Goal: Task Accomplishment & Management: Use online tool/utility

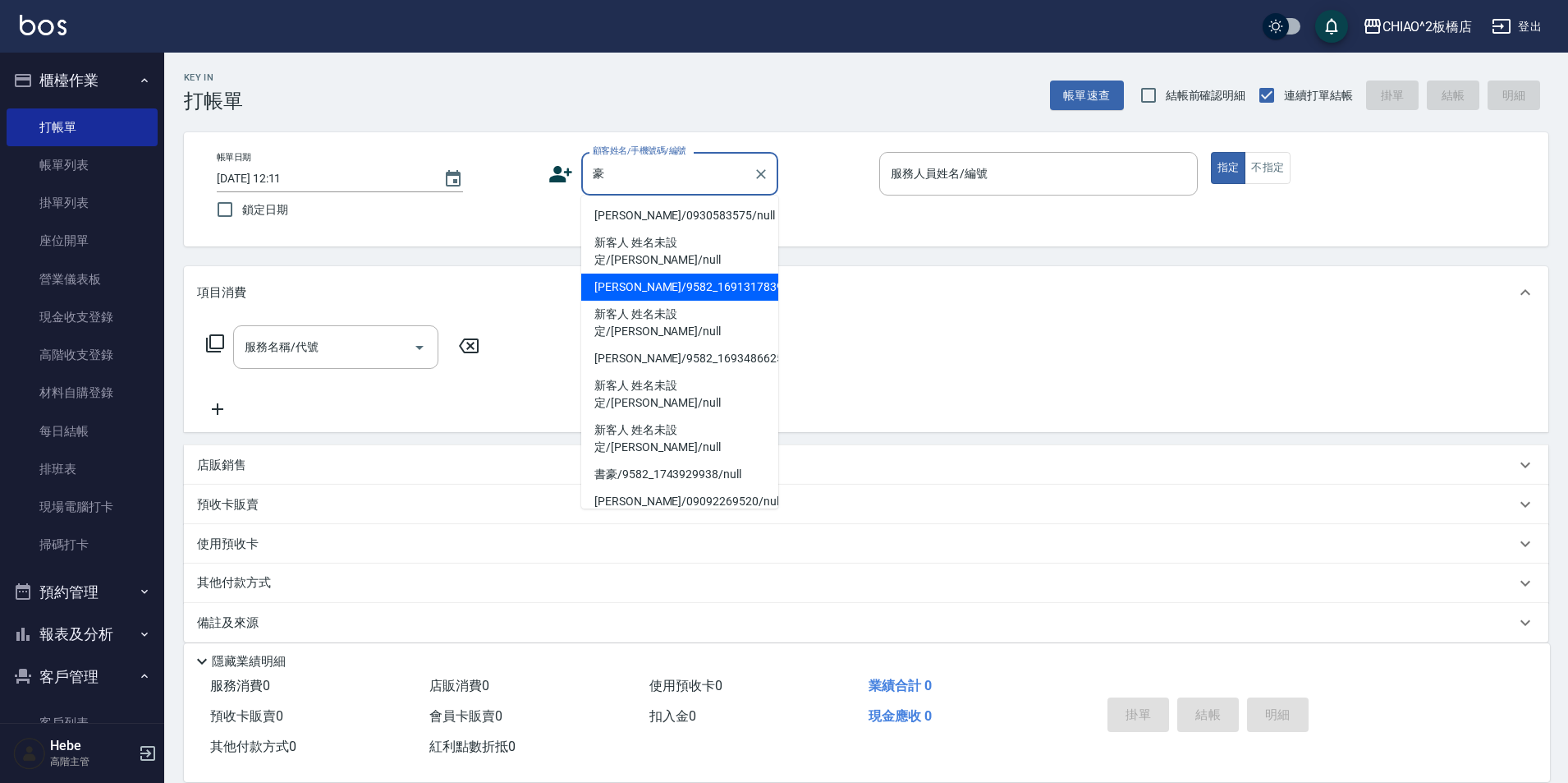
drag, startPoint x: 679, startPoint y: 268, endPoint x: 649, endPoint y: 281, distance: 32.7
click at [679, 273] on li "[PERSON_NAME]/9582_1691317839/null" at bounding box center [679, 286] width 197 height 27
type input "[PERSON_NAME]/9582_1691317839/null"
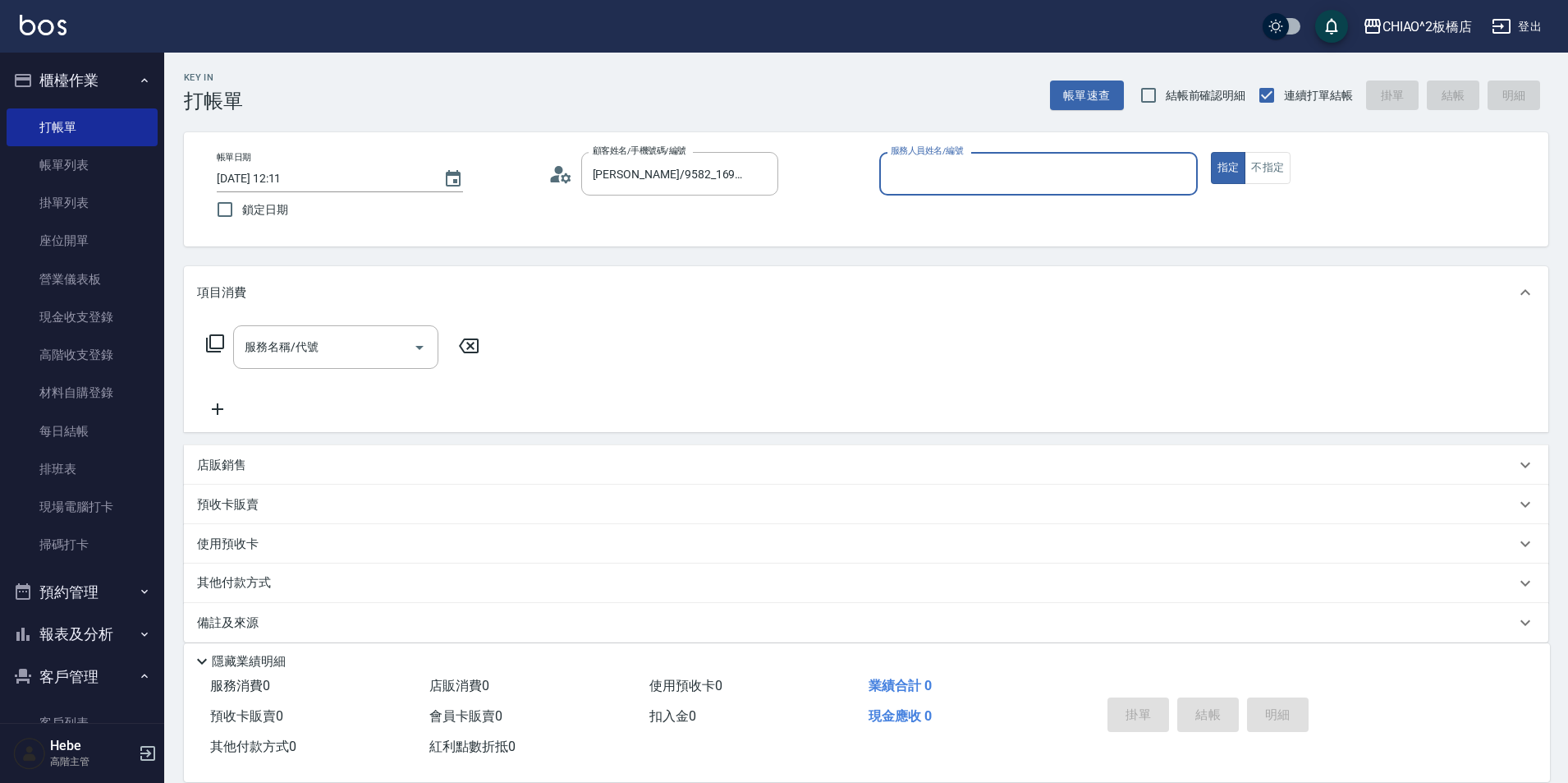
type input "MINI(無代號)"
click at [357, 359] on input "服務名稱/代號" at bounding box center [324, 346] width 166 height 29
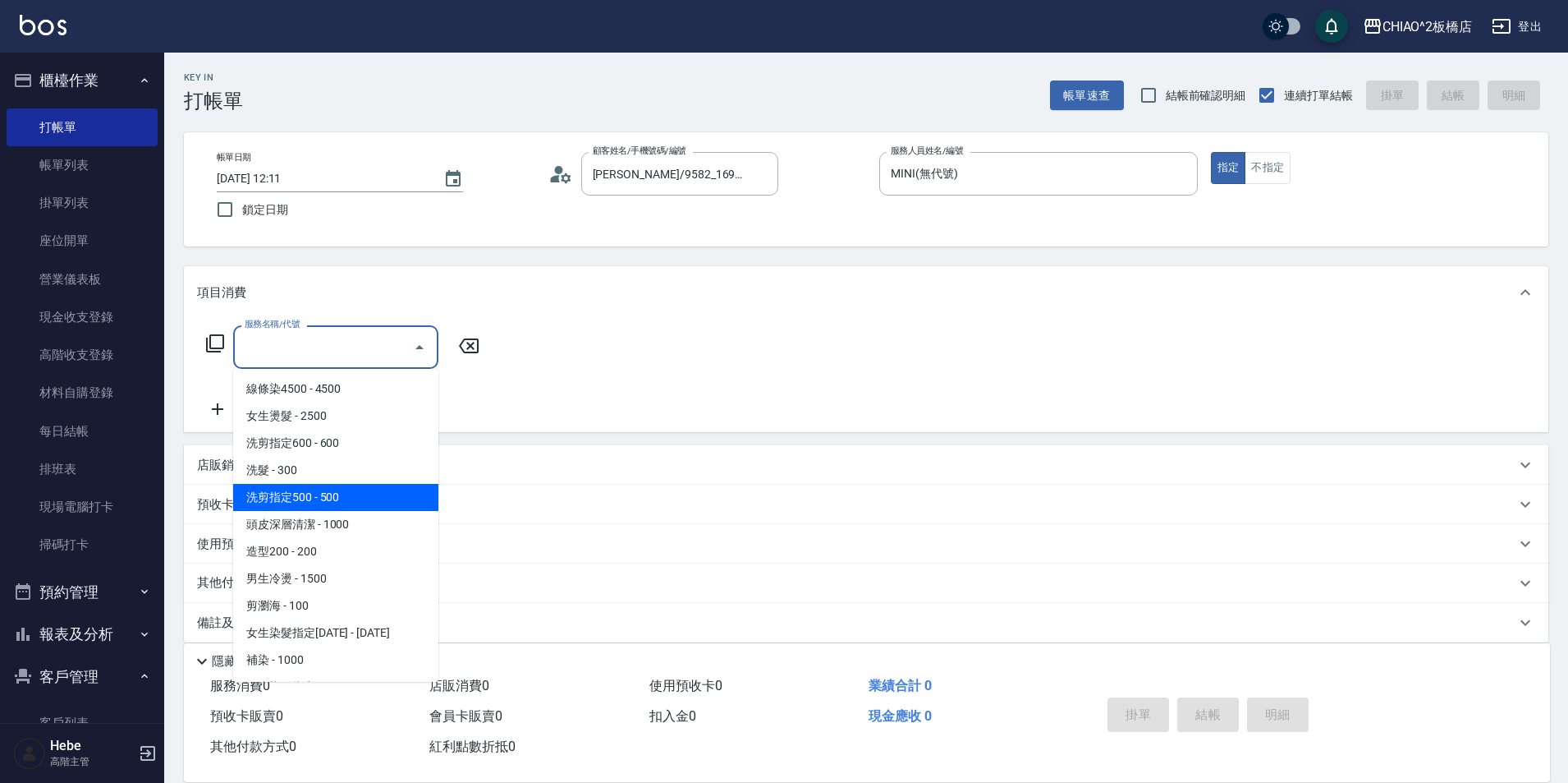
click at [368, 494] on span "洗剪指定500 - 500" at bounding box center [336, 497] width 205 height 27
type input "洗剪指定500(96681)"
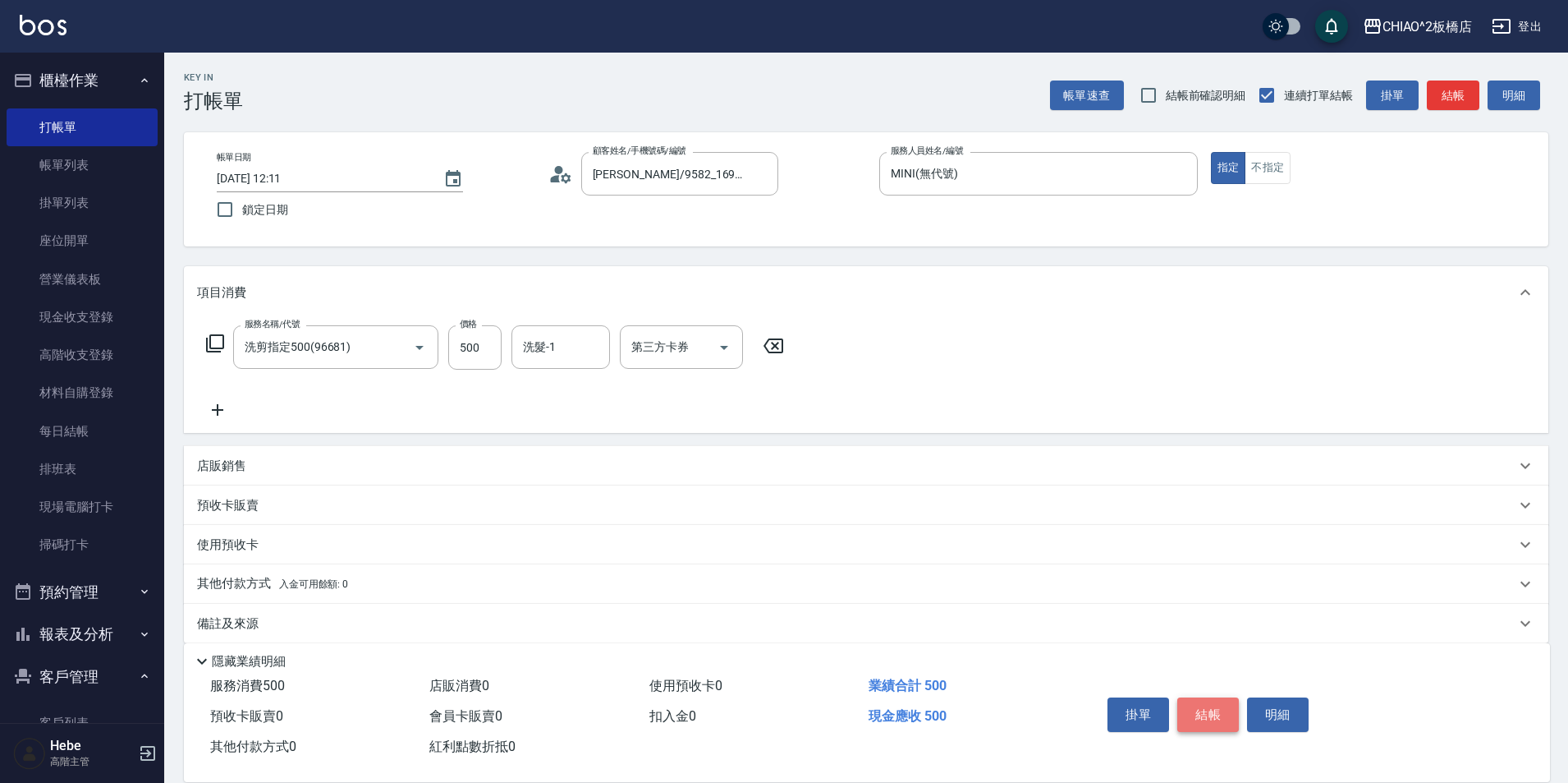
click at [1189, 698] on button "結帳" at bounding box center [1208, 715] width 62 height 35
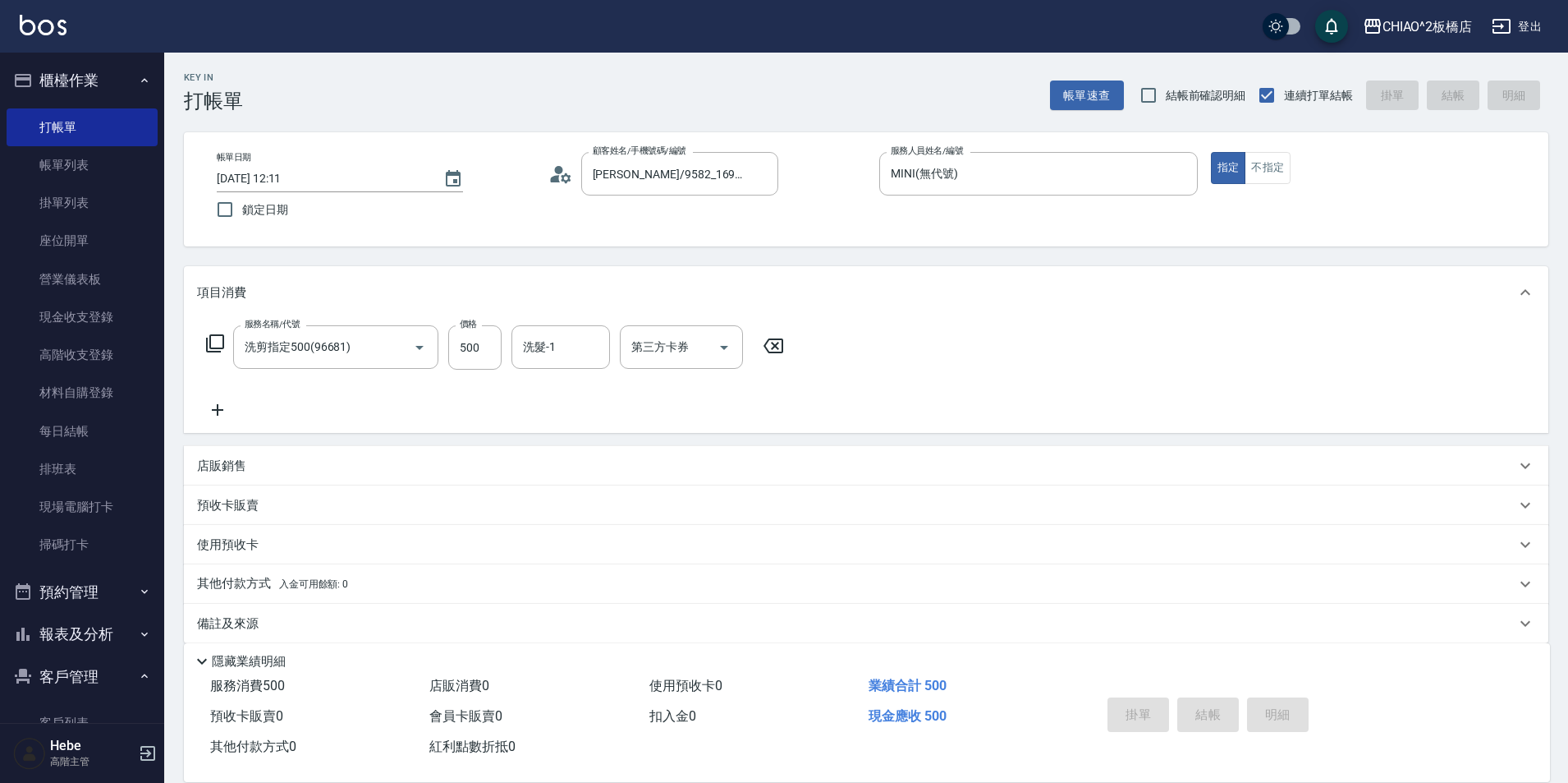
type input "[DATE] 12:55"
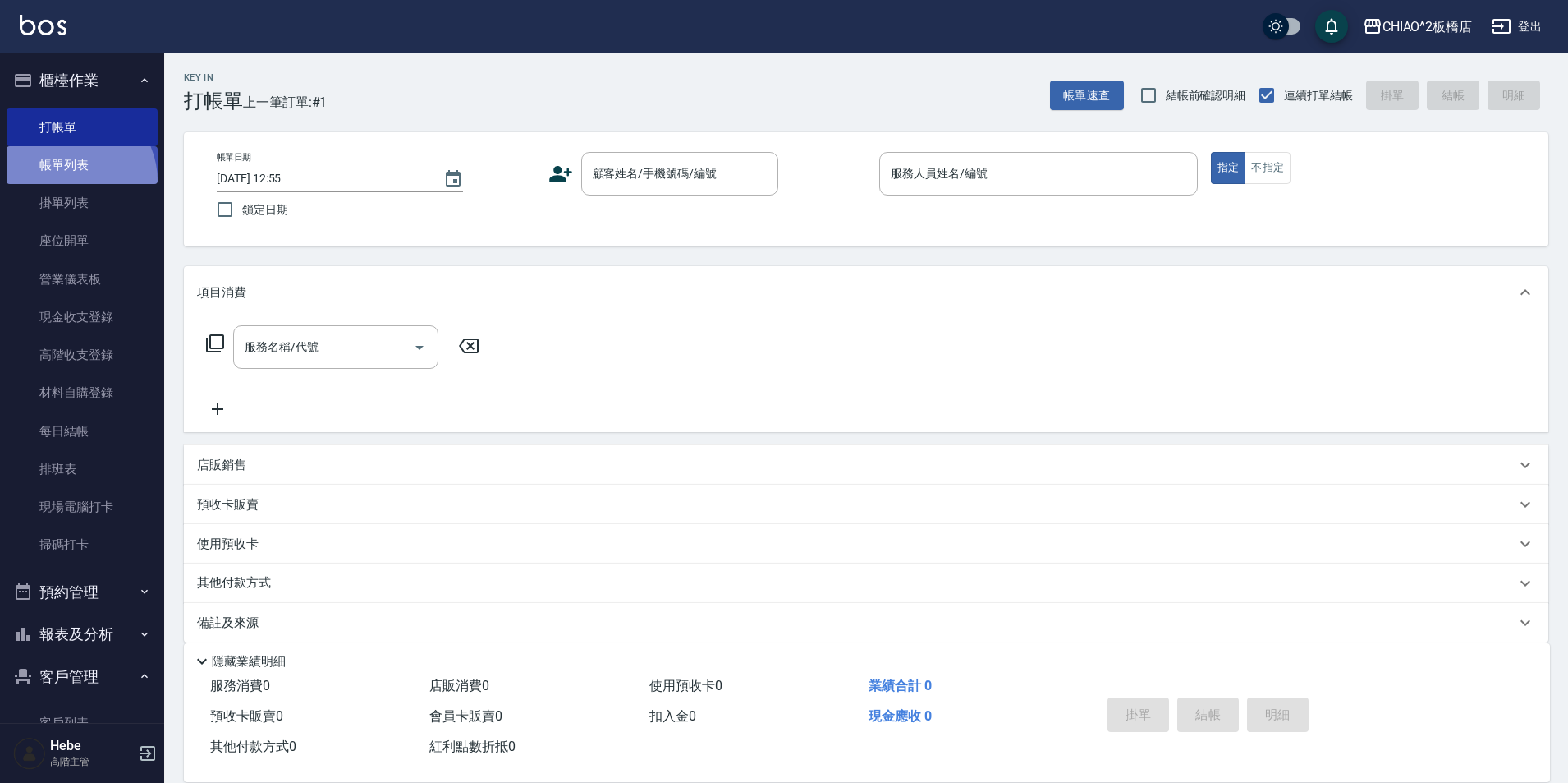
click at [70, 182] on link "帳單列表" at bounding box center [83, 164] width 151 height 37
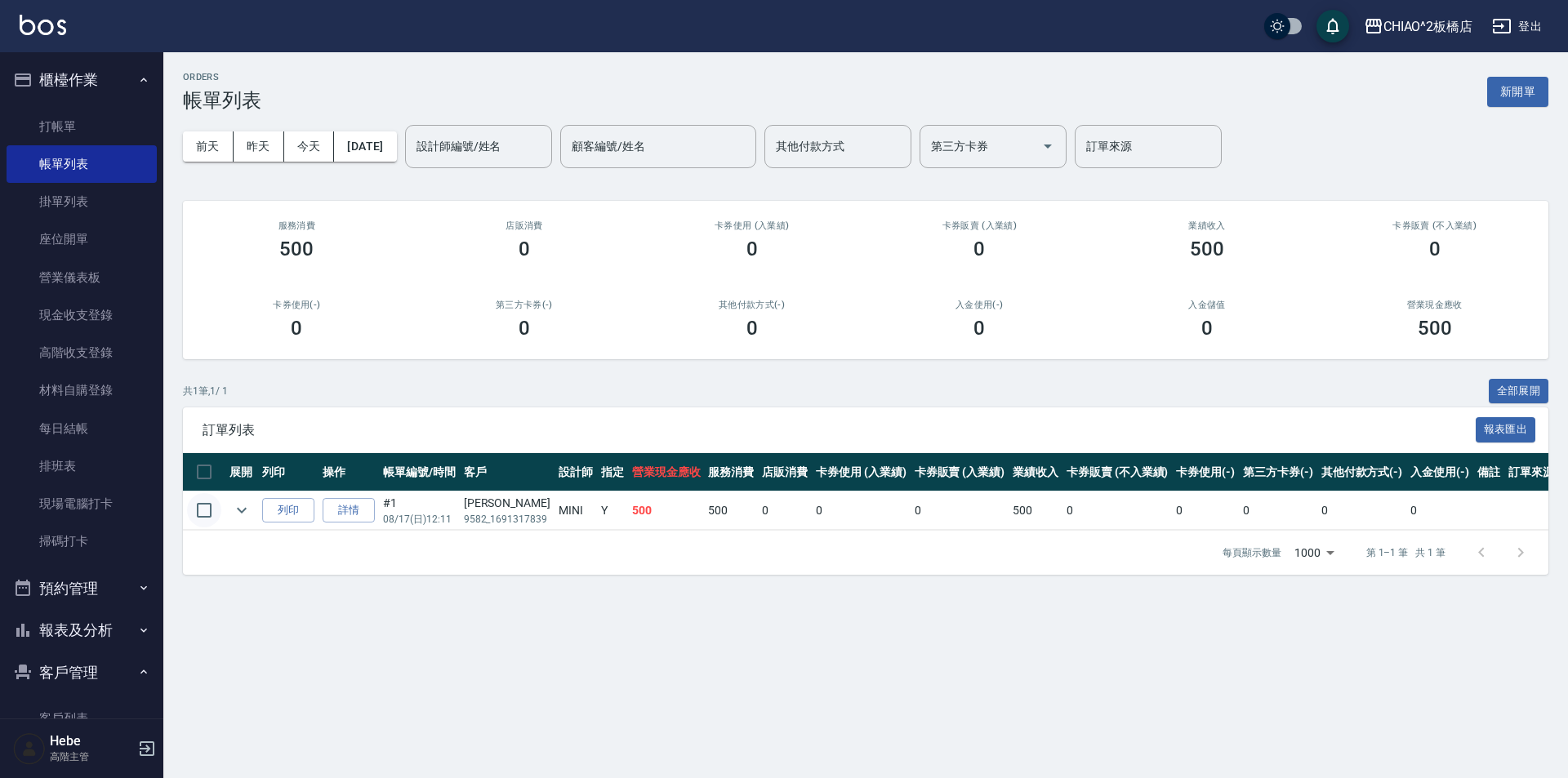
click at [202, 510] on input "checkbox" at bounding box center [204, 510] width 35 height 35
checkbox input "true"
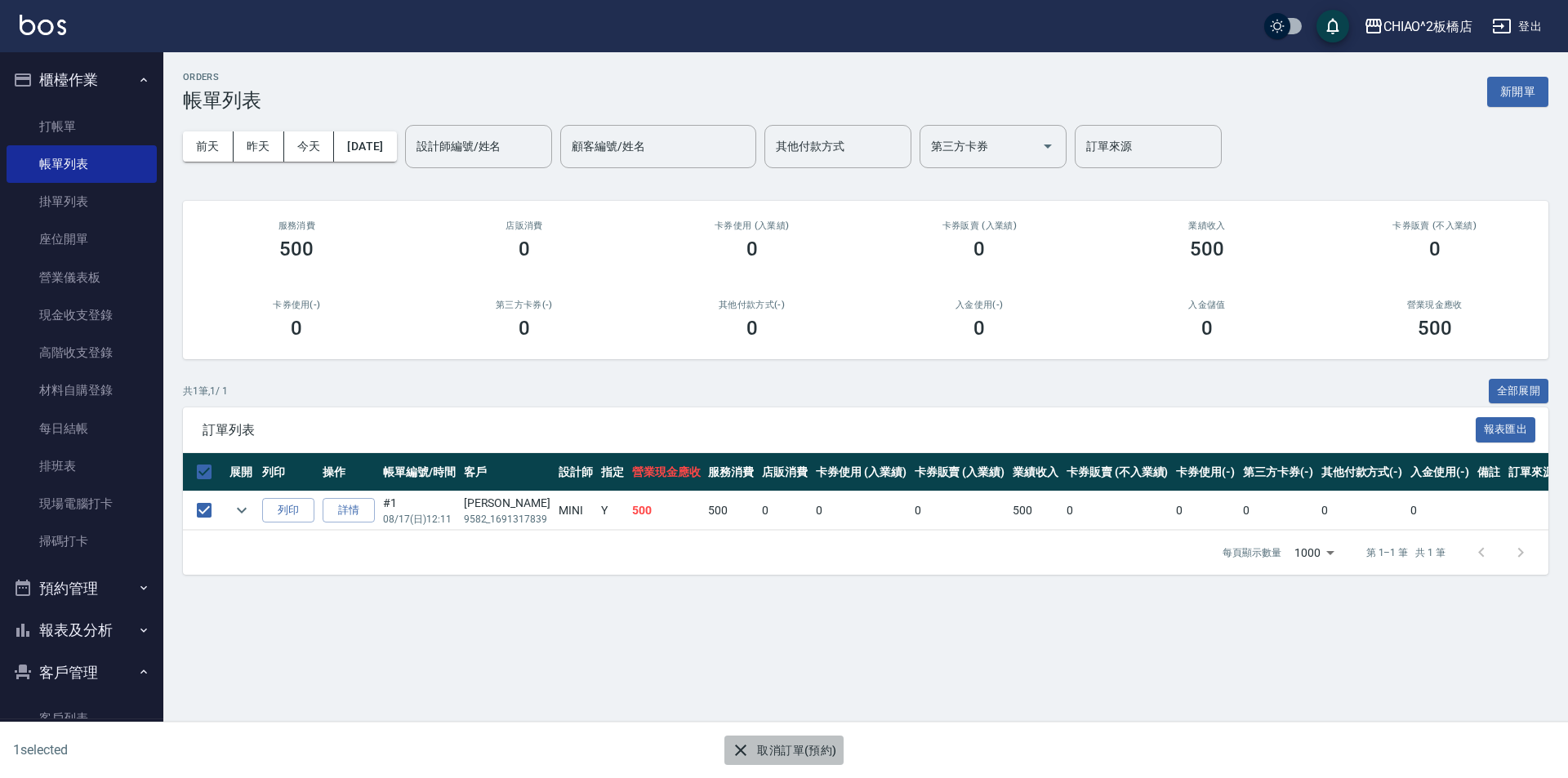
click at [765, 753] on button "取消訂單(預約)" at bounding box center [783, 750] width 118 height 30
